Goal: Task Accomplishment & Management: Manage account settings

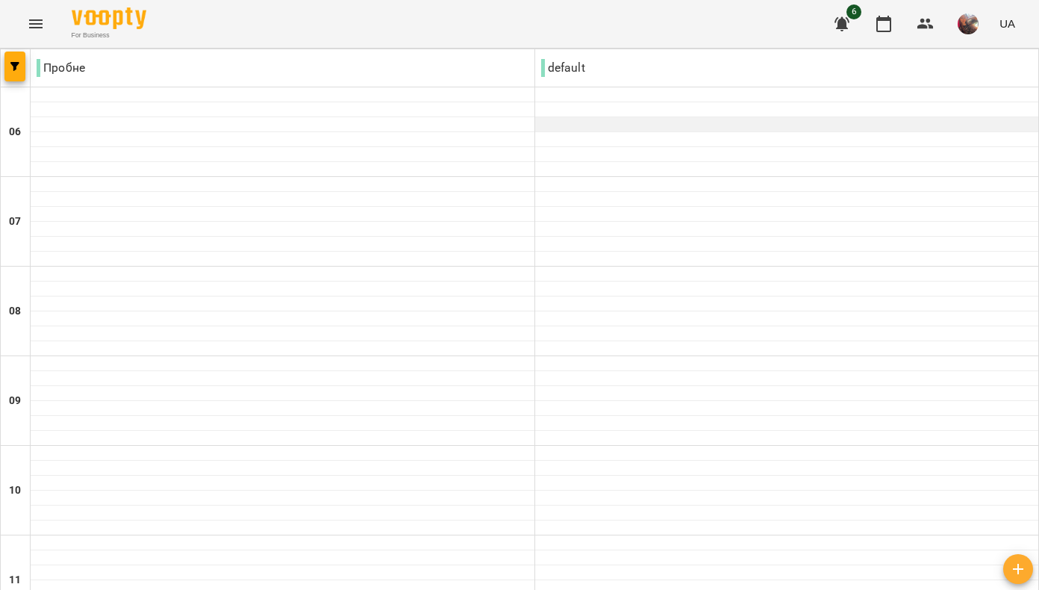
scroll to position [25, 0]
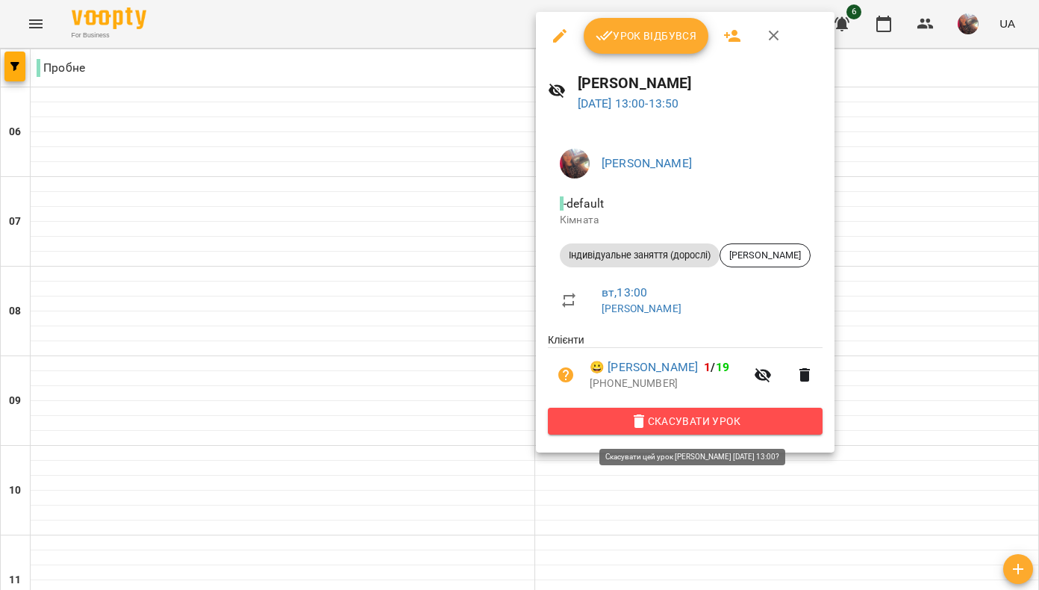
click at [720, 426] on span "Скасувати Урок" at bounding box center [685, 421] width 251 height 18
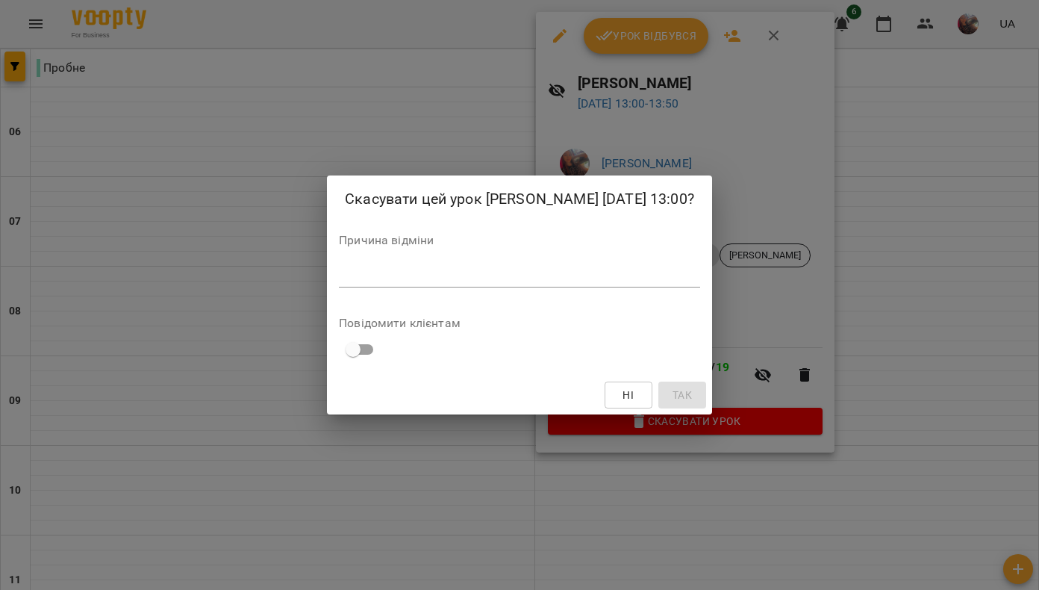
click at [344, 280] on div "*" at bounding box center [519, 275] width 361 height 23
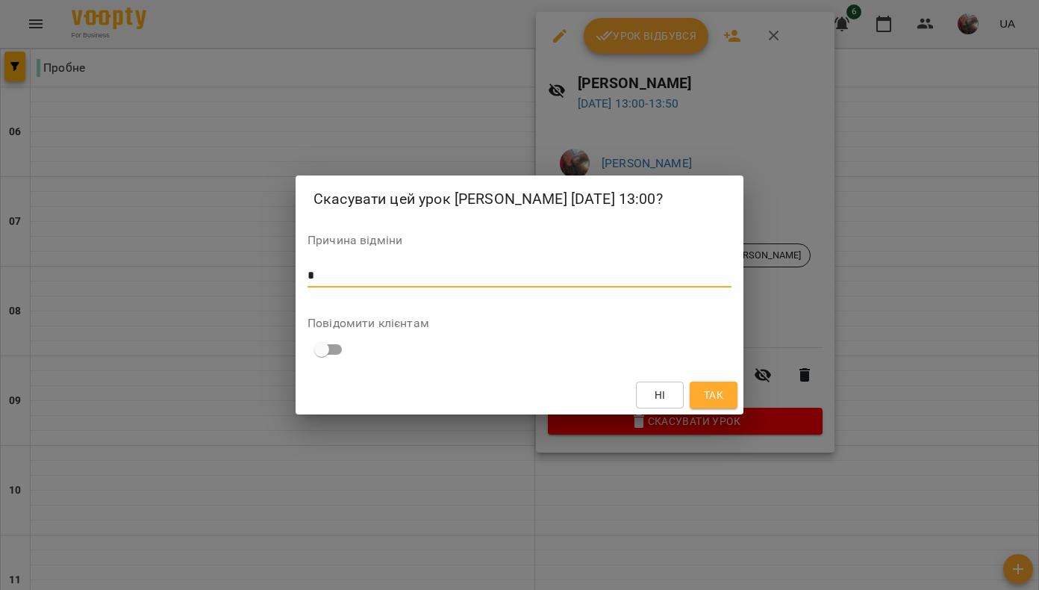
type textarea "*"
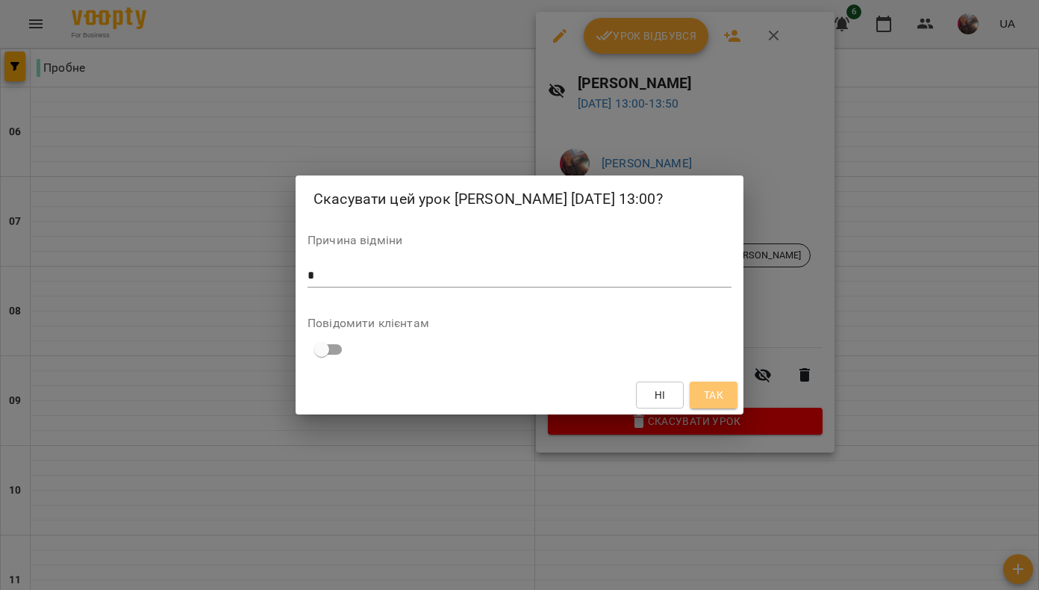
click at [709, 401] on span "Так" at bounding box center [713, 395] width 19 height 18
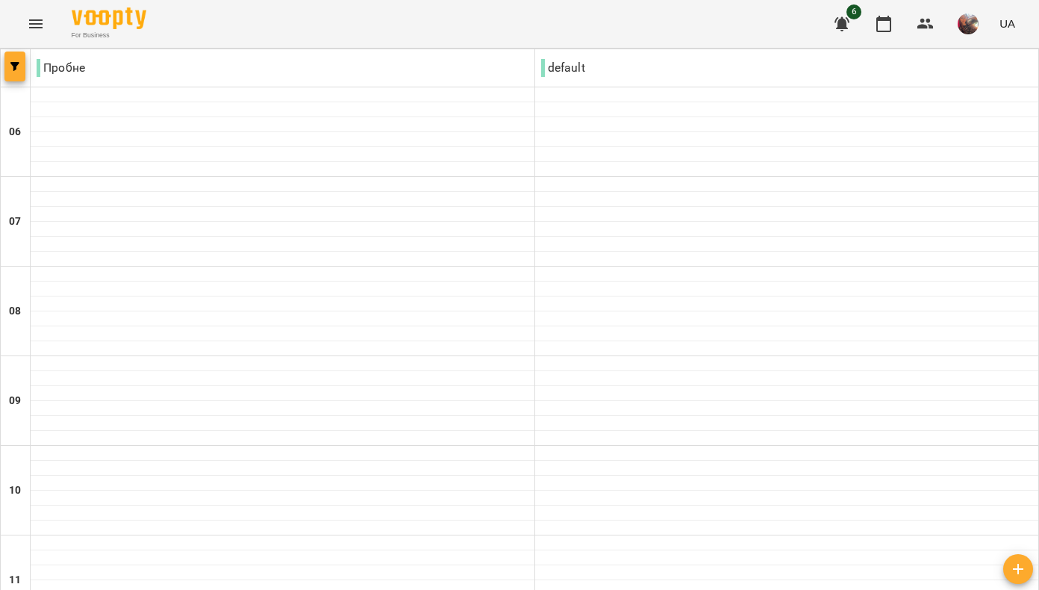
scroll to position [948, 0]
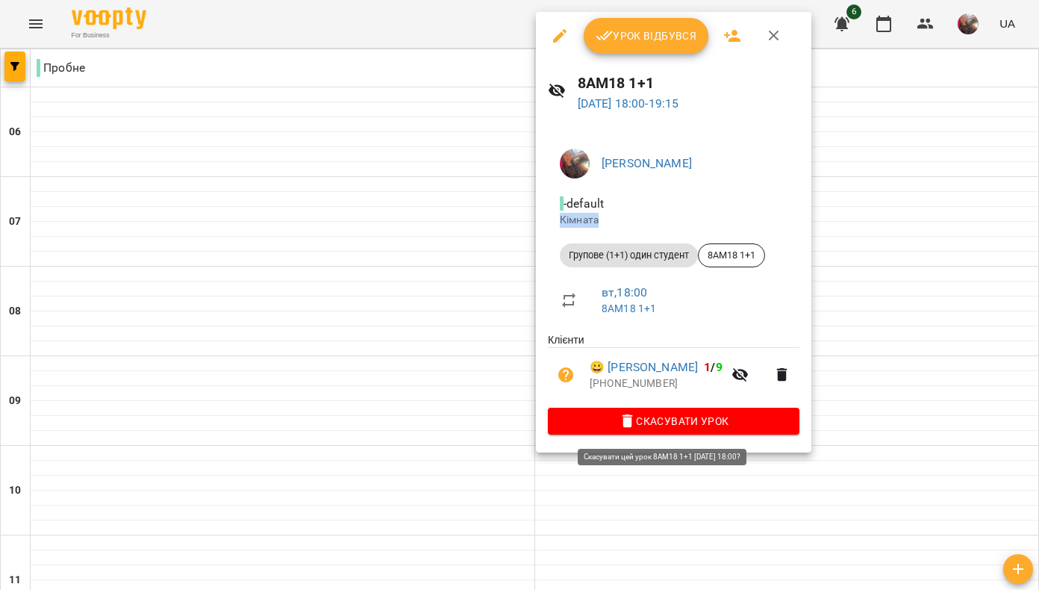
click at [630, 423] on icon "button" at bounding box center [628, 420] width 10 height 13
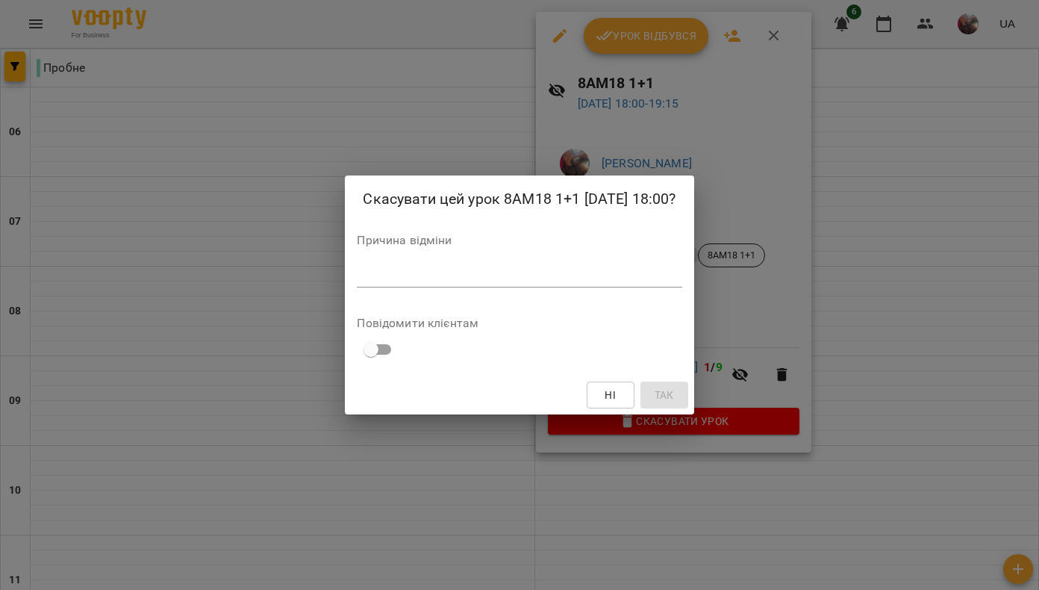
click at [586, 276] on textarea at bounding box center [519, 275] width 325 height 13
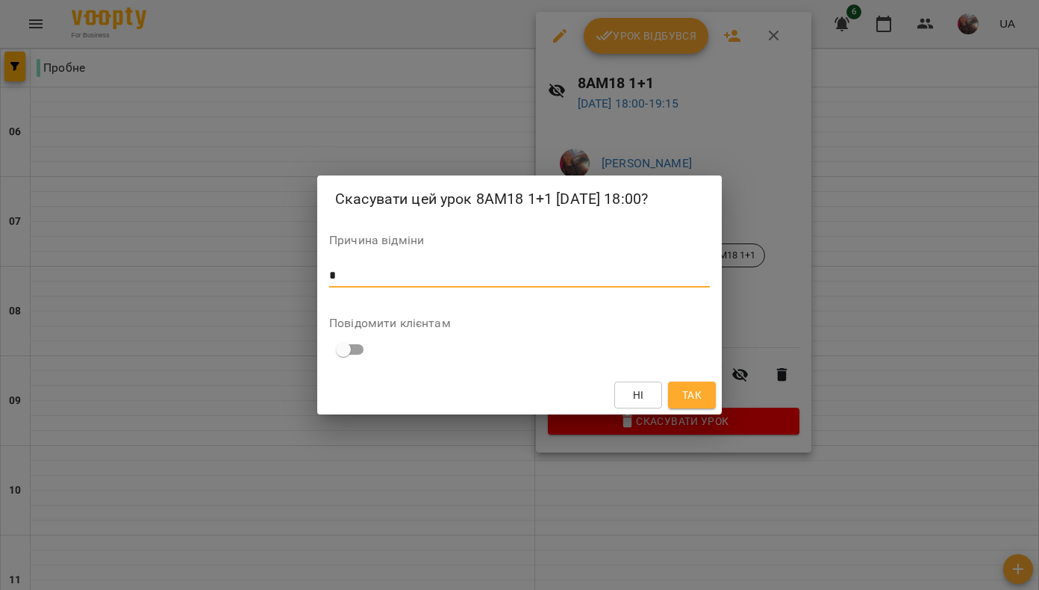
type textarea "*"
click at [691, 393] on span "Так" at bounding box center [692, 395] width 19 height 18
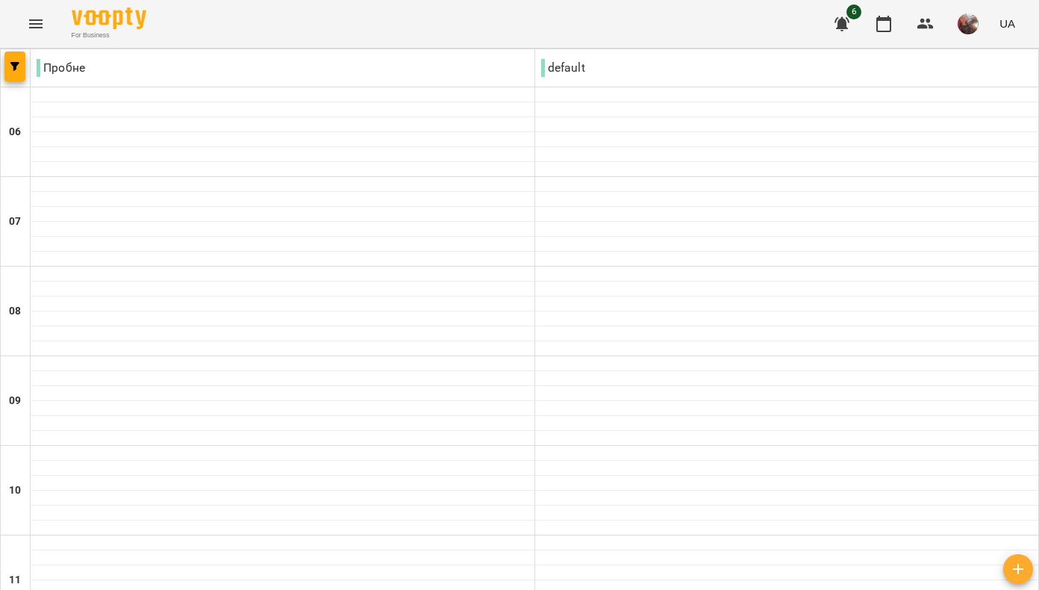
scroll to position [460, 0]
